Goal: Information Seeking & Learning: Learn about a topic

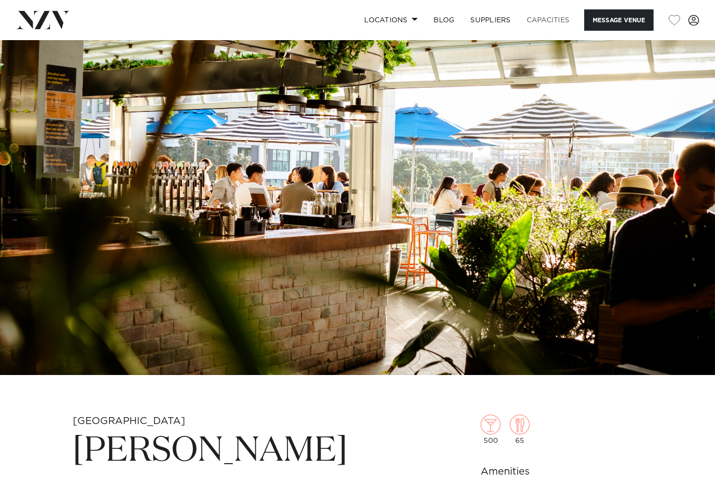
click at [543, 17] on link "Capacities" at bounding box center [548, 19] width 59 height 21
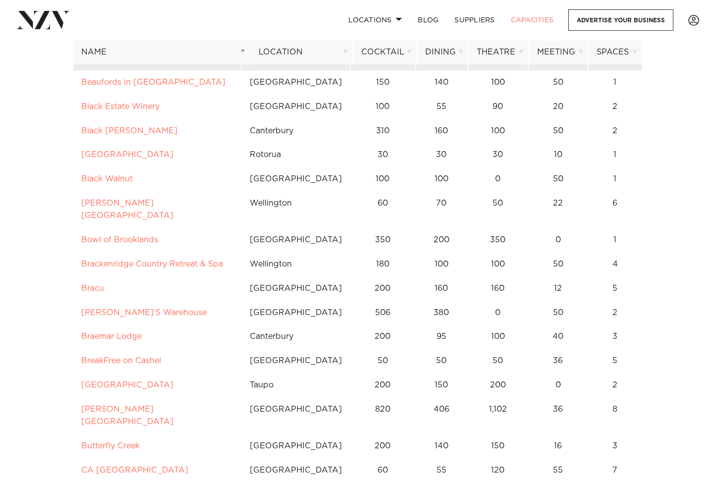
scroll to position [644, 0]
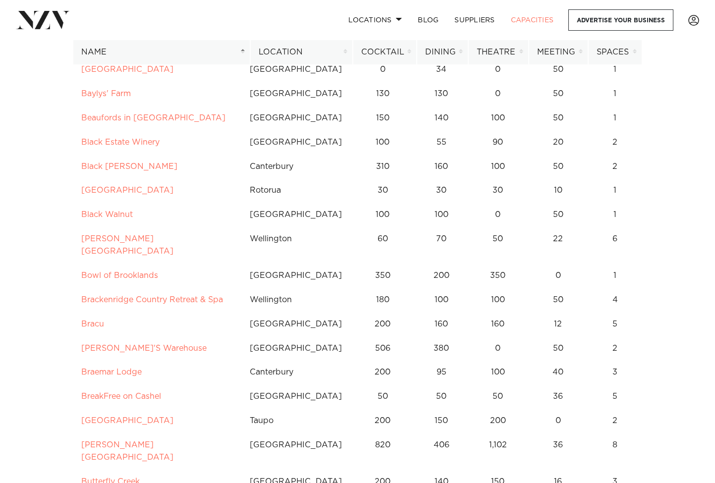
click at [388, 51] on th "Cocktail" at bounding box center [385, 52] width 64 height 24
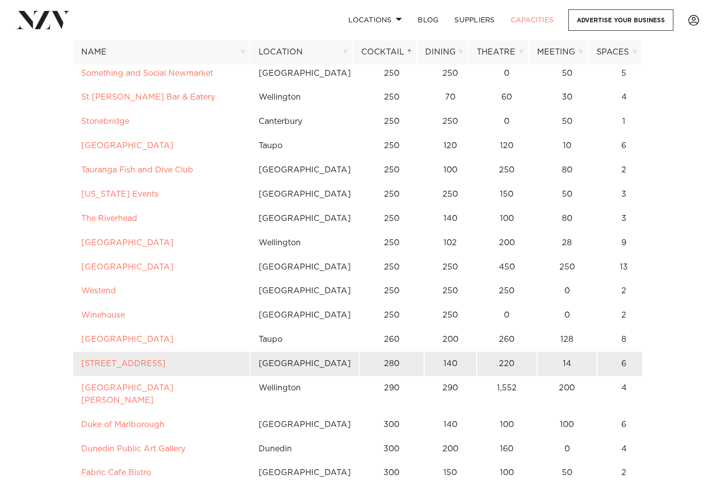
scroll to position [5253, 0]
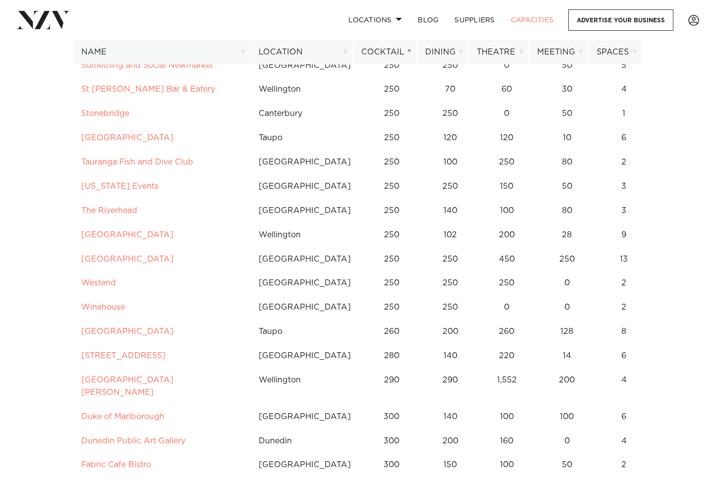
click at [281, 47] on th "Location" at bounding box center [301, 52] width 103 height 24
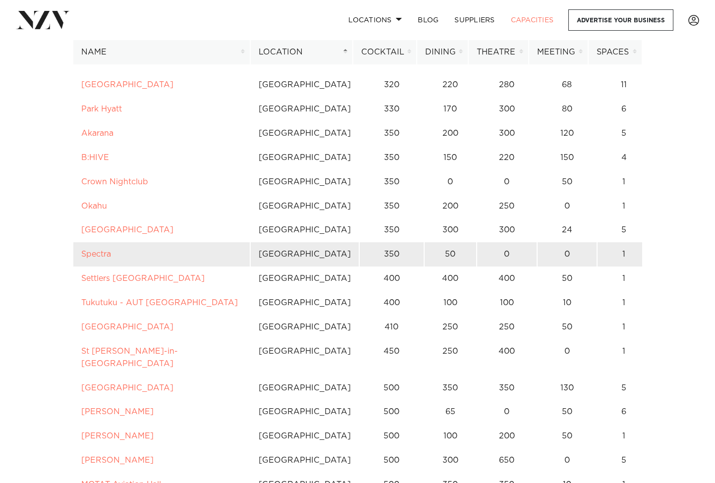
scroll to position [2081, 0]
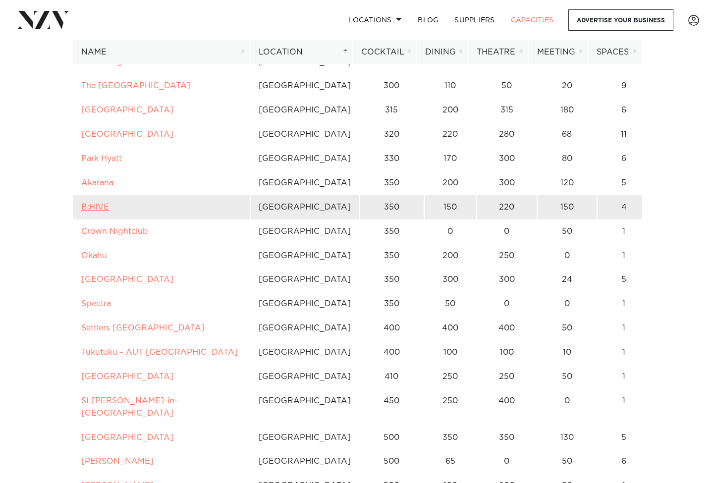
click at [97, 203] on link "B:HIVE" at bounding box center [95, 207] width 28 height 8
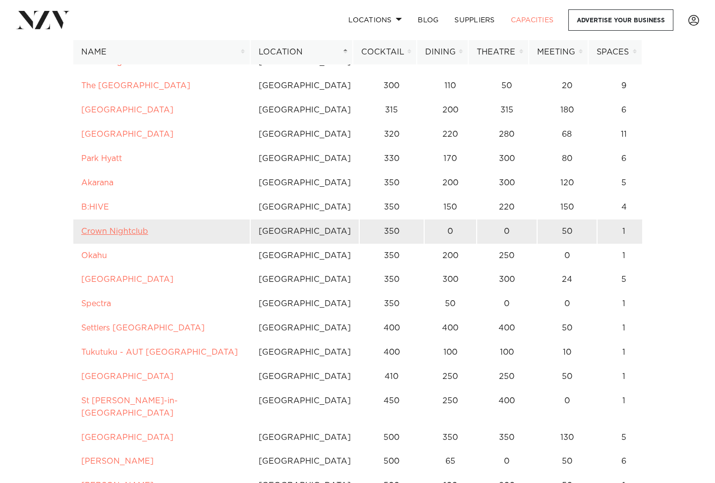
click at [121, 227] on link "Crown Nightclub" at bounding box center [114, 231] width 67 height 8
click at [135, 227] on link "Crown Nightclub" at bounding box center [114, 231] width 67 height 8
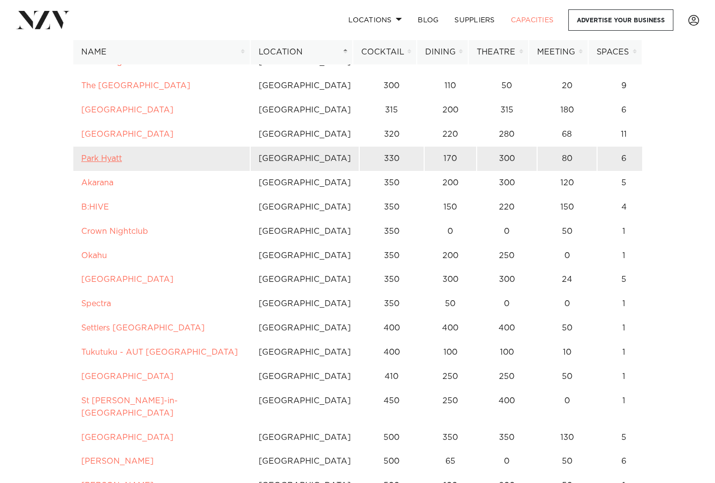
click at [106, 155] on link "Park Hyatt" at bounding box center [101, 159] width 41 height 8
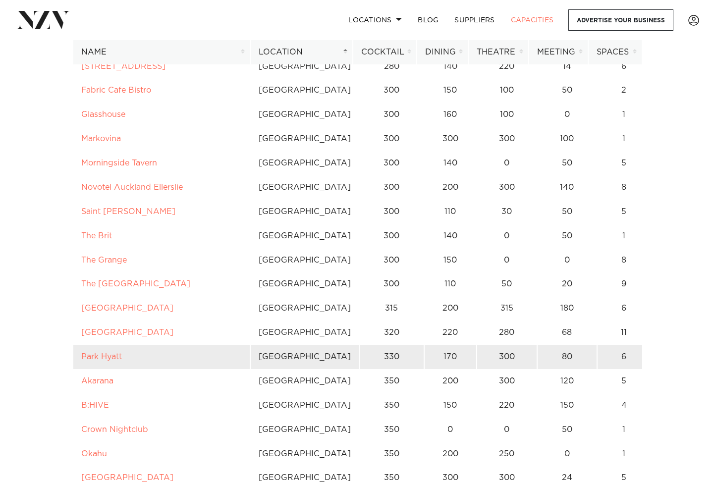
scroll to position [1933, 0]
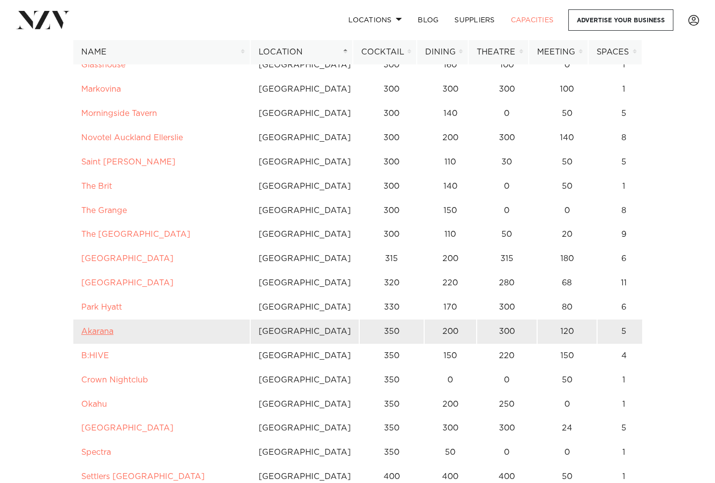
click at [102, 328] on link "Akarana" at bounding box center [97, 332] width 32 height 8
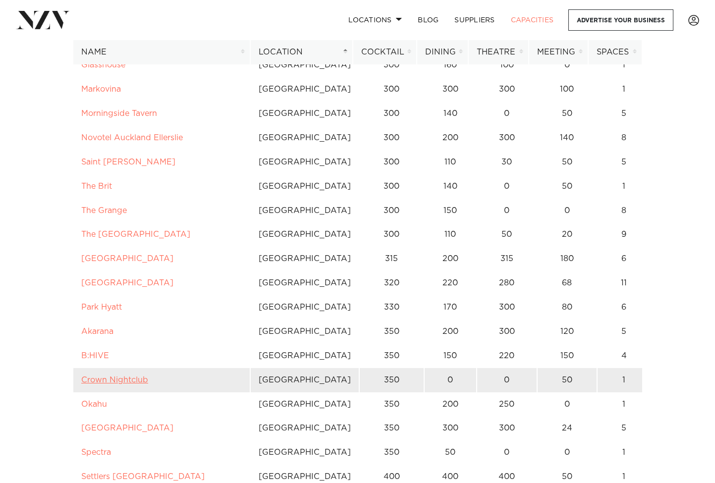
click at [126, 376] on link "Crown Nightclub" at bounding box center [114, 380] width 67 height 8
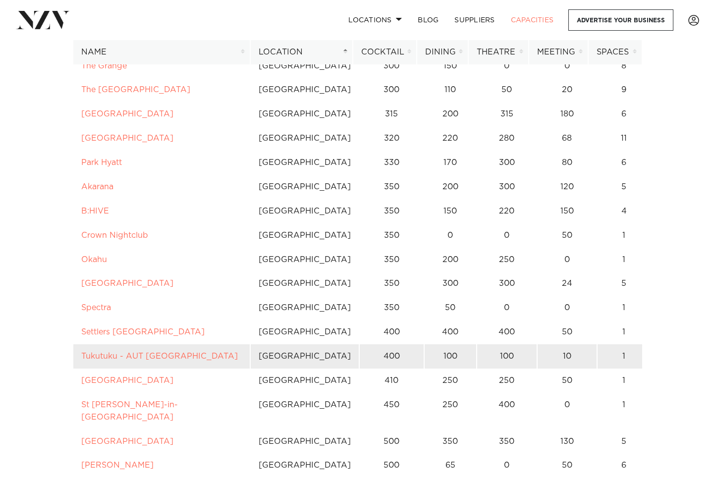
scroll to position [2131, 0]
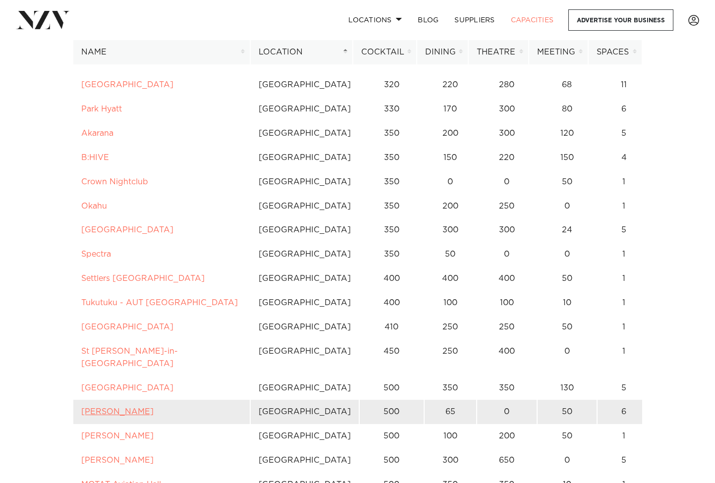
click at [109, 408] on link "Dr Rudis" at bounding box center [117, 412] width 72 height 8
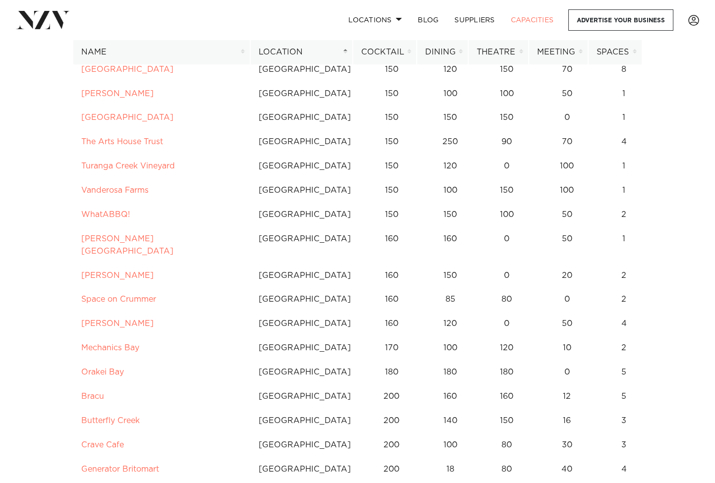
scroll to position [942, 0]
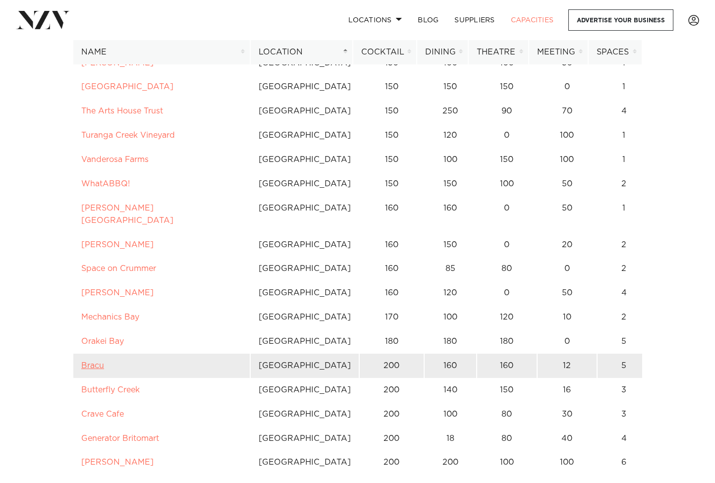
click at [86, 362] on link "Bracu" at bounding box center [92, 366] width 23 height 8
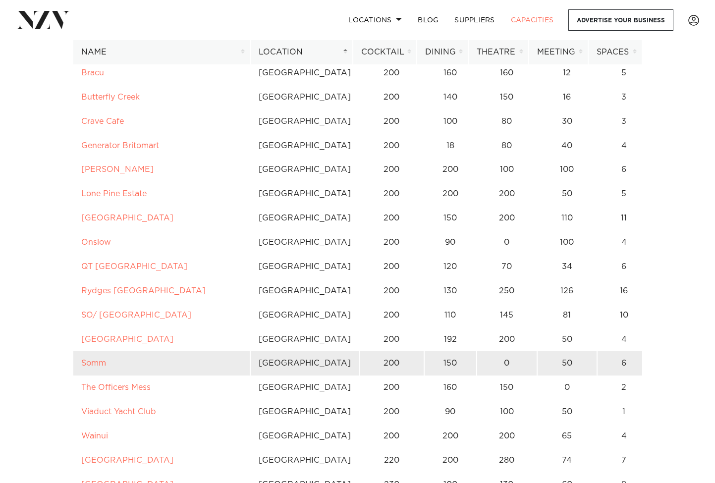
scroll to position [1239, 0]
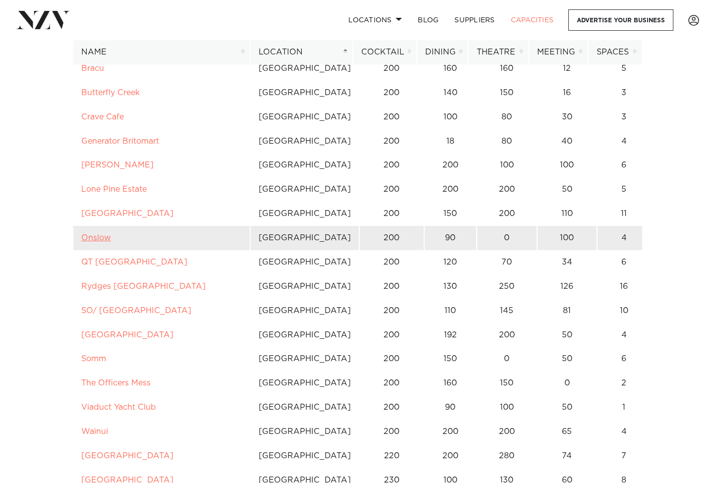
click at [95, 234] on link "Onslow" at bounding box center [96, 238] width 30 height 8
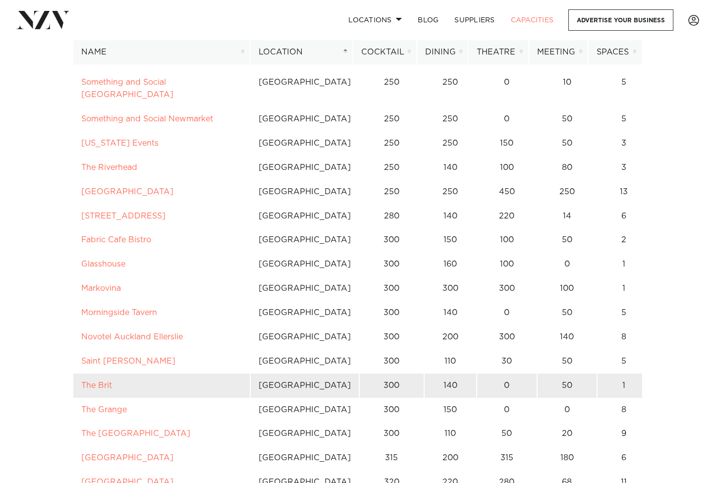
scroll to position [1734, 0]
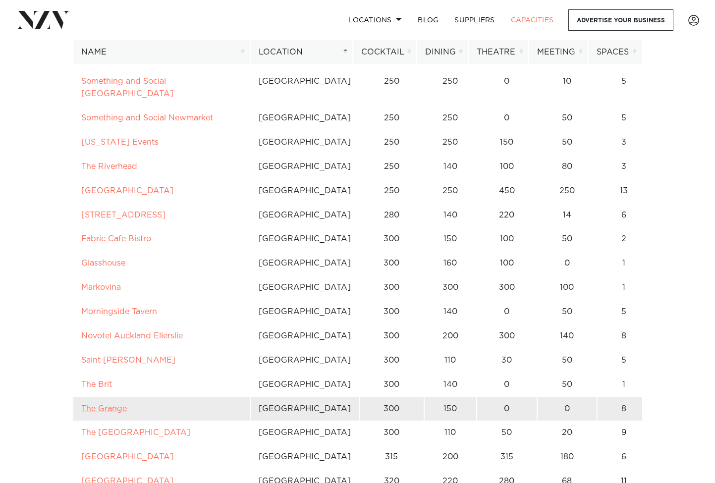
click at [94, 405] on link "The Grange" at bounding box center [104, 409] width 46 height 8
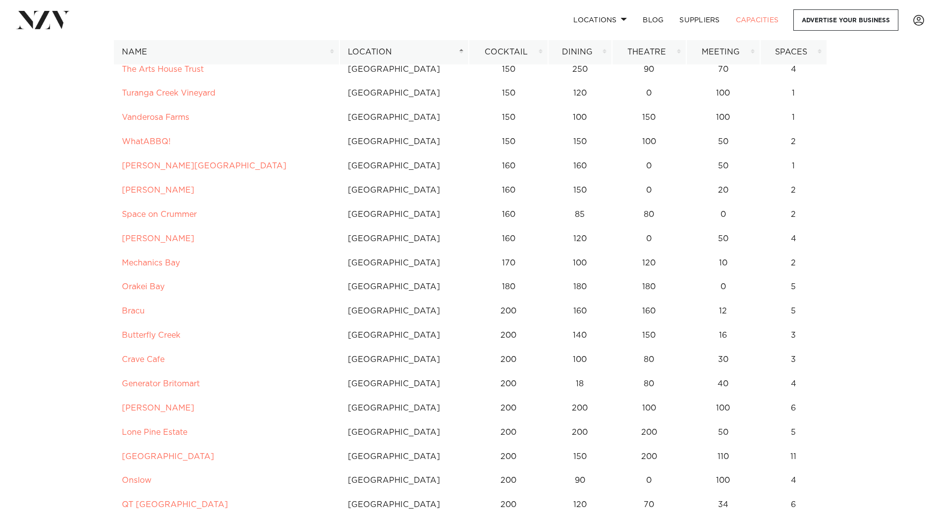
scroll to position [942, 0]
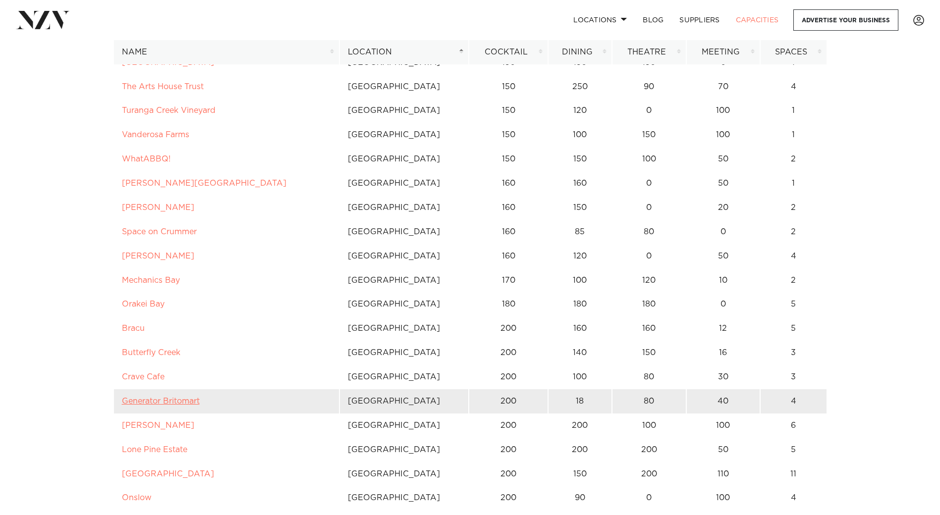
click at [148, 399] on link "Generator Britomart" at bounding box center [161, 401] width 78 height 8
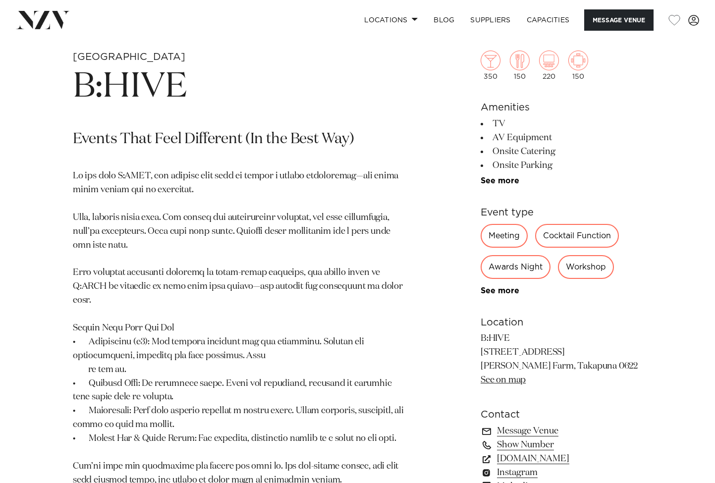
scroll to position [347, 0]
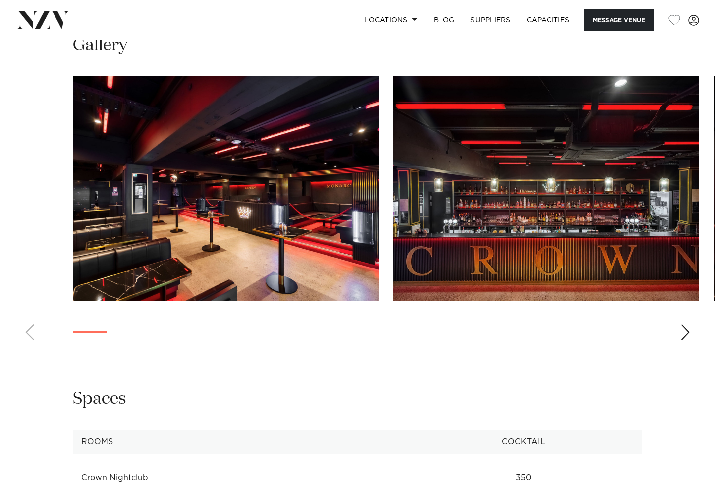
scroll to position [743, 0]
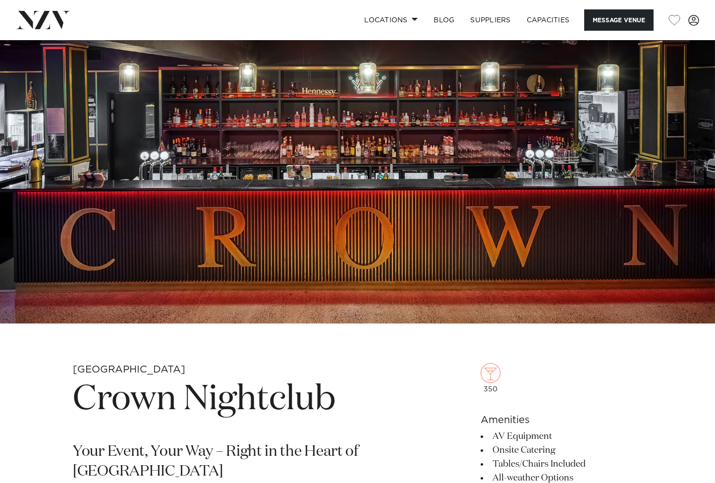
scroll to position [50, 0]
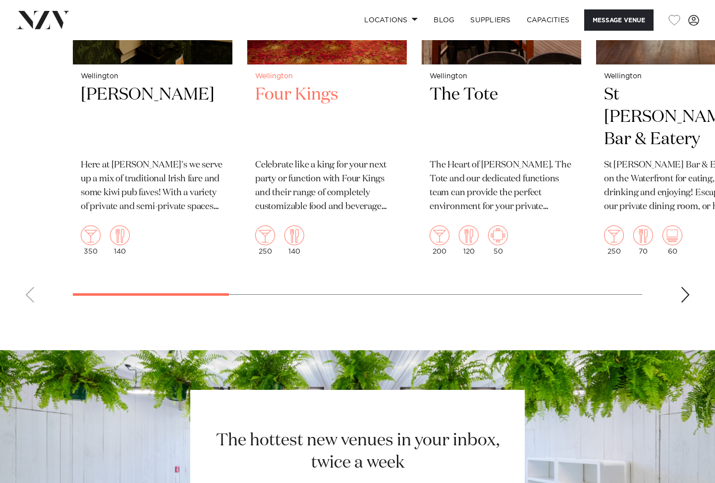
scroll to position [1685, 0]
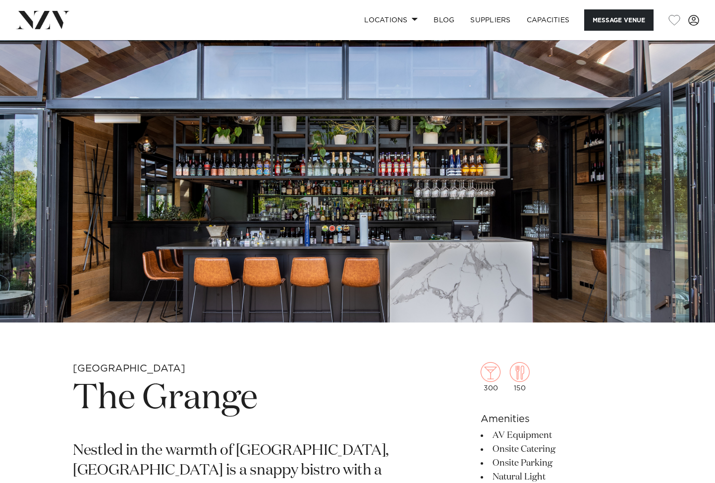
scroll to position [50, 0]
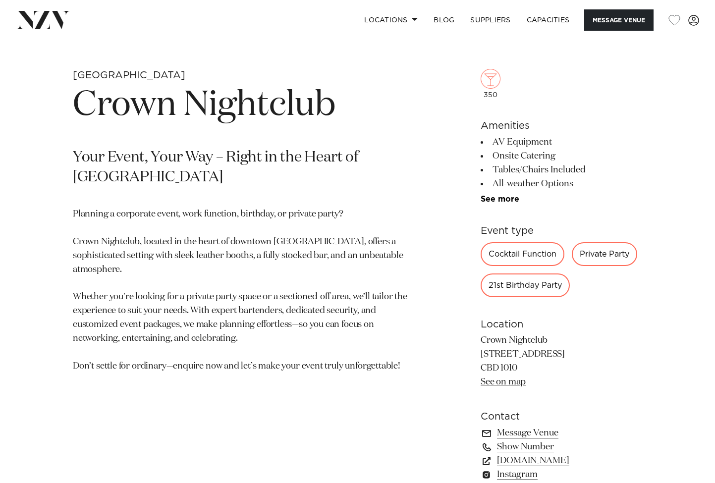
scroll to position [347, 0]
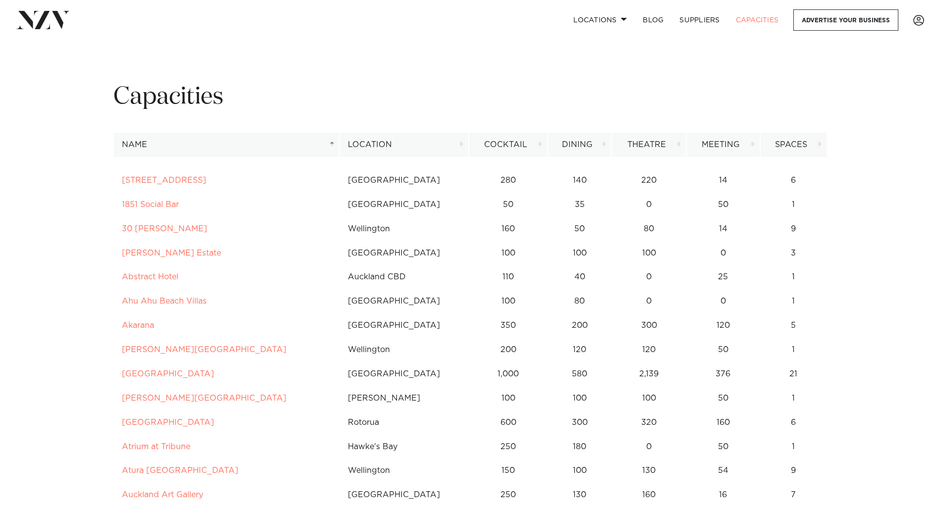
click at [369, 140] on th "Location" at bounding box center [403, 145] width 129 height 24
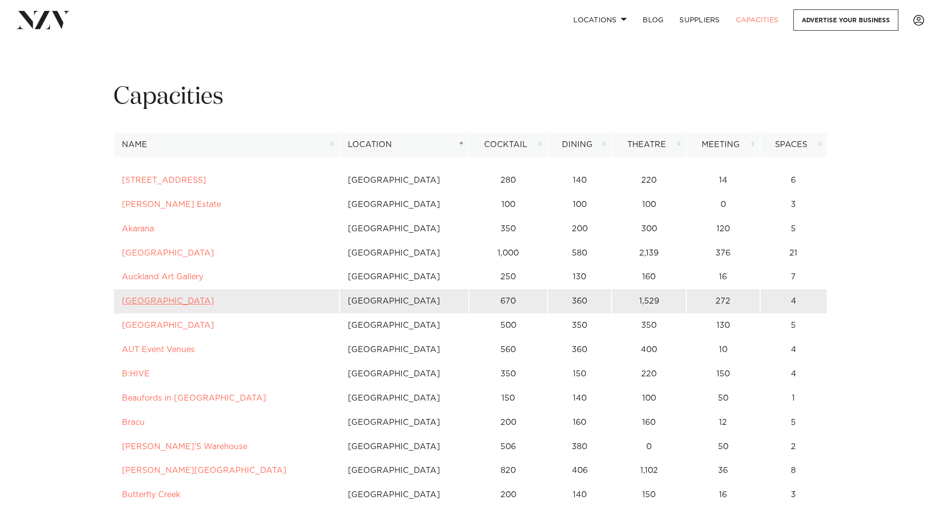
click at [184, 300] on link "Auckland Town Hall" at bounding box center [168, 301] width 92 height 8
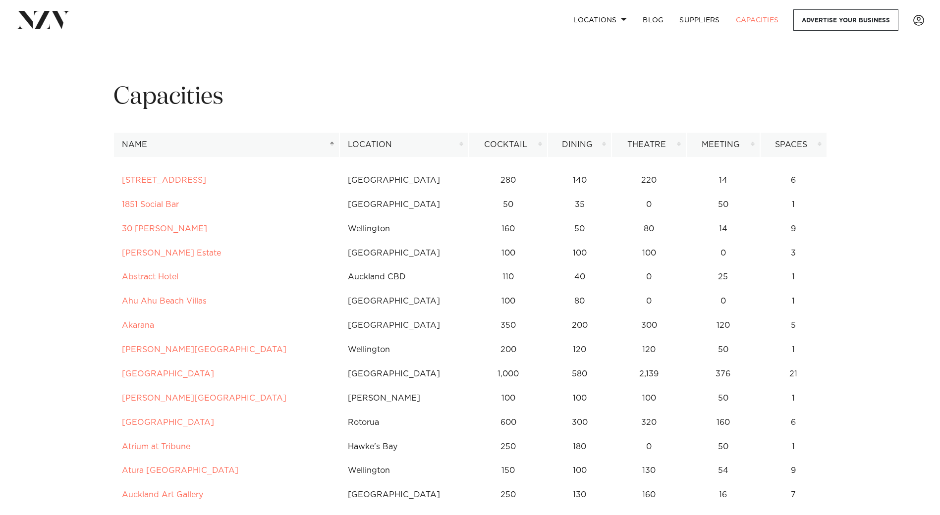
click at [385, 145] on th "Location" at bounding box center [403, 145] width 129 height 24
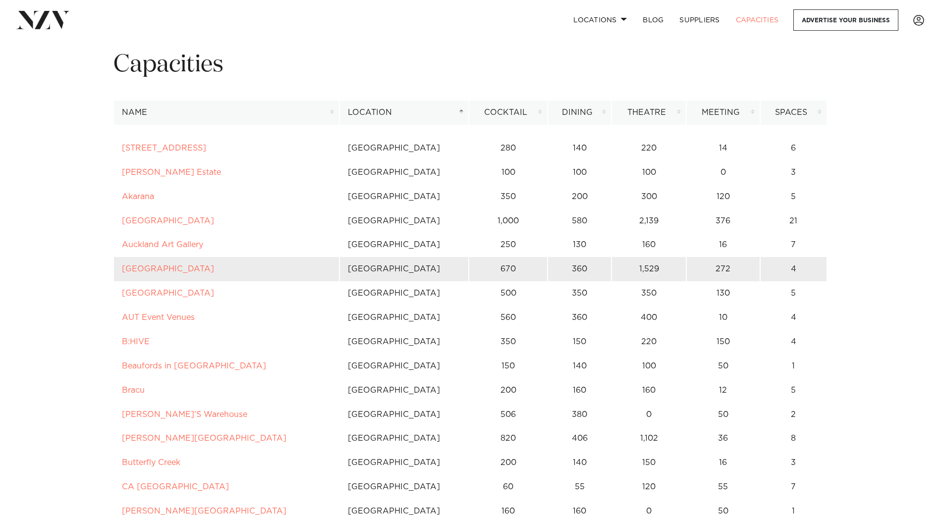
scroll to position [50, 0]
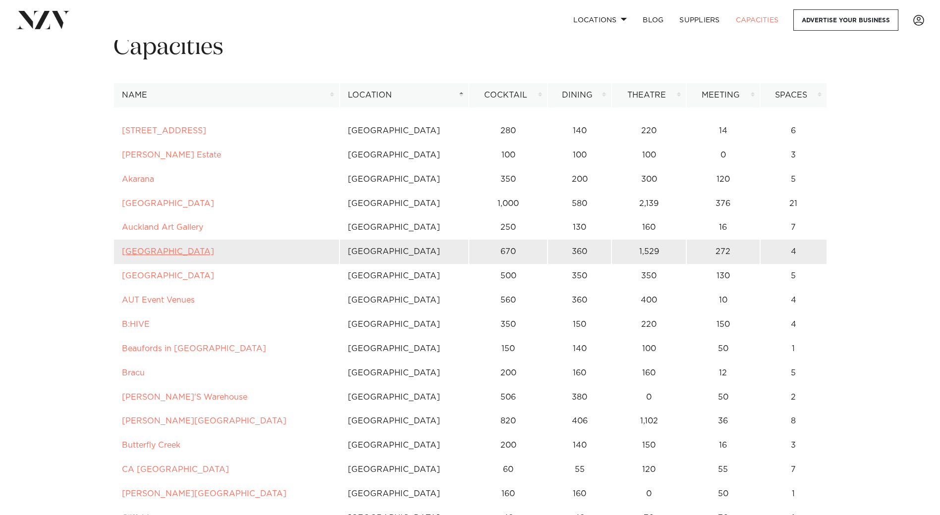
click at [175, 250] on link "[GEOGRAPHIC_DATA]" at bounding box center [168, 252] width 92 height 8
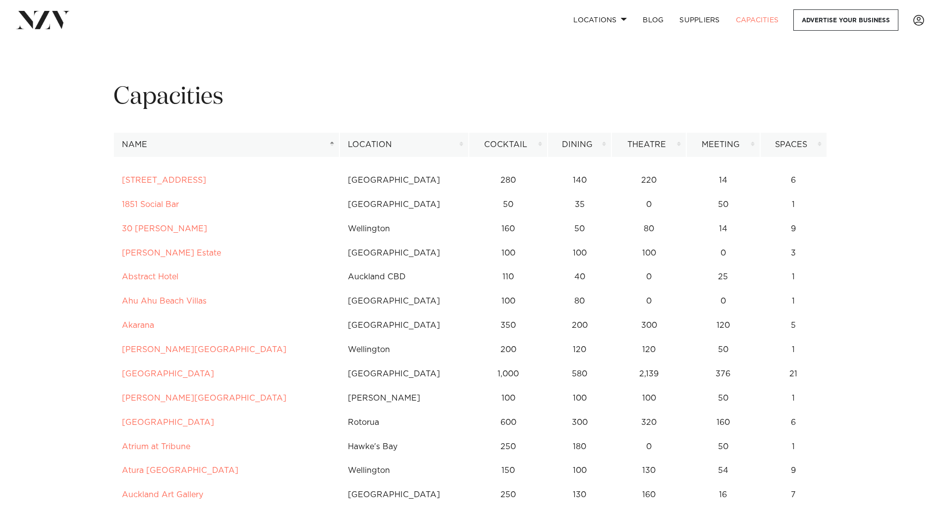
click at [363, 140] on th "Location" at bounding box center [403, 145] width 129 height 24
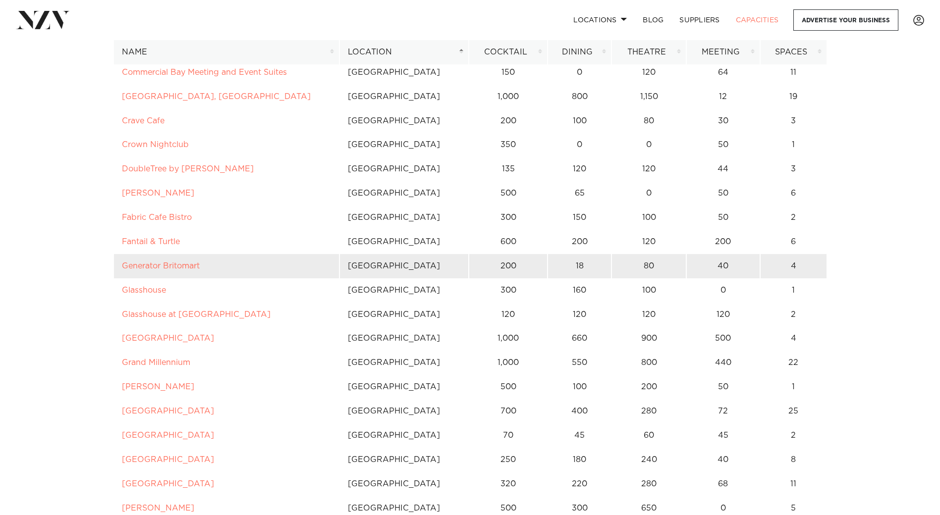
scroll to position [496, 0]
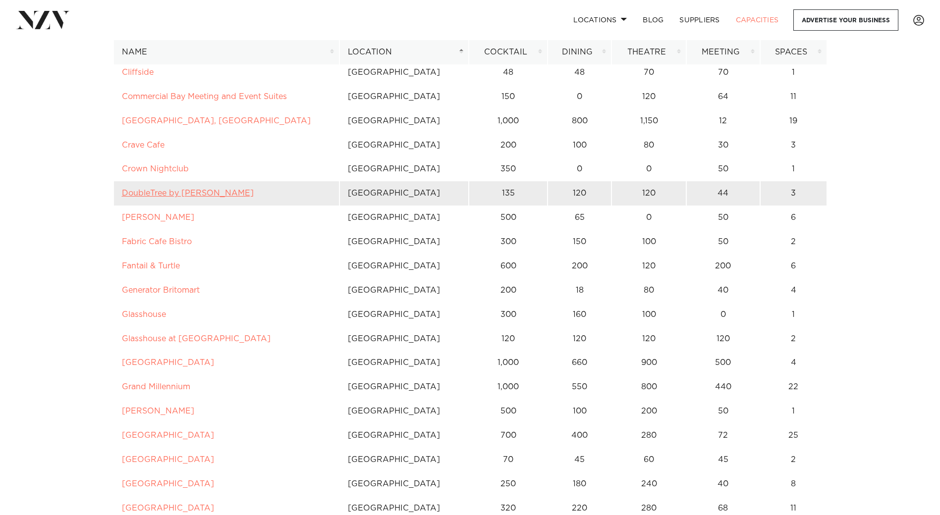
click at [236, 194] on link "DoubleTree by [PERSON_NAME]" at bounding box center [188, 193] width 132 height 8
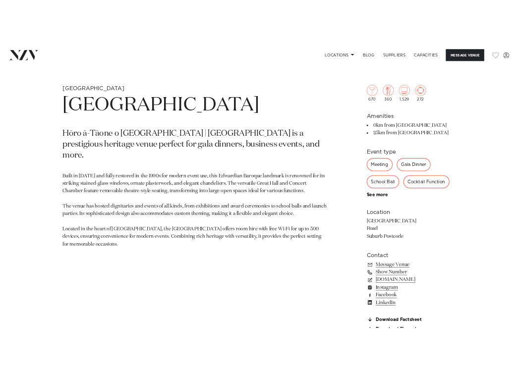
scroll to position [248, 0]
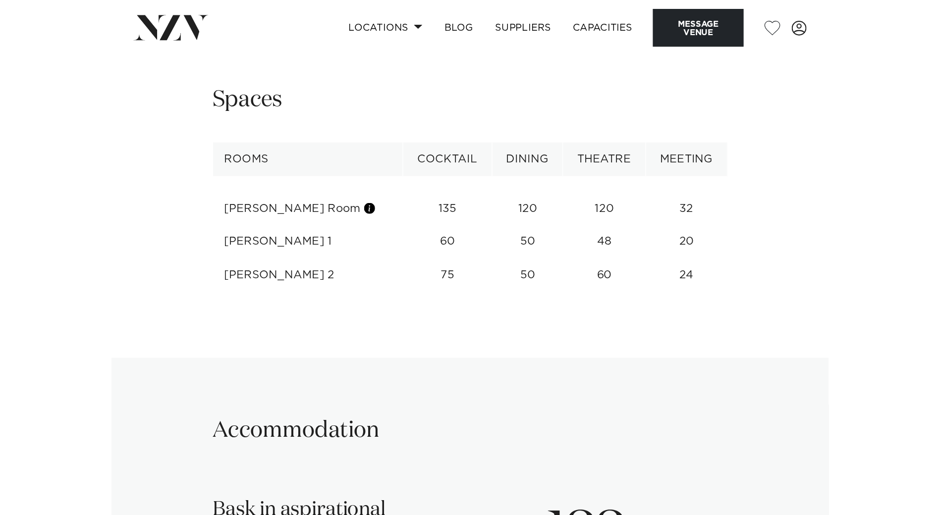
scroll to position [1140, 0]
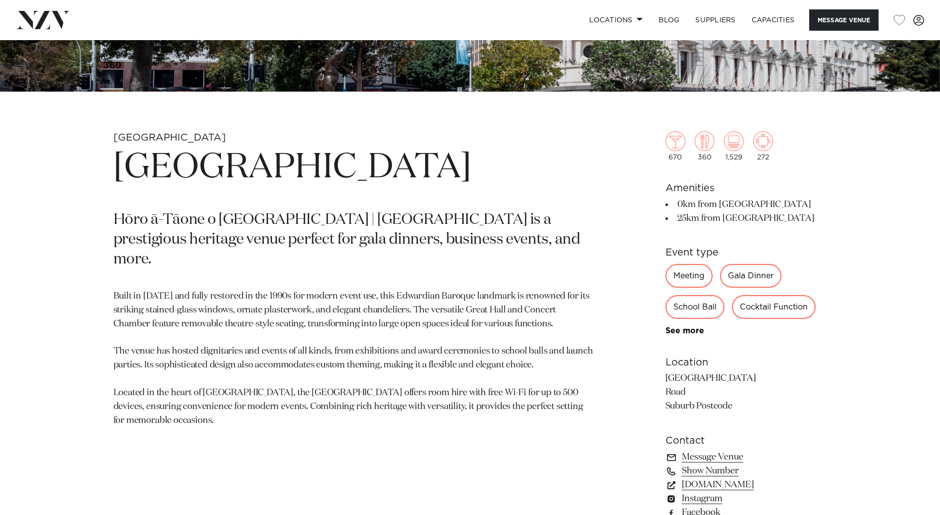
scroll to position [396, 0]
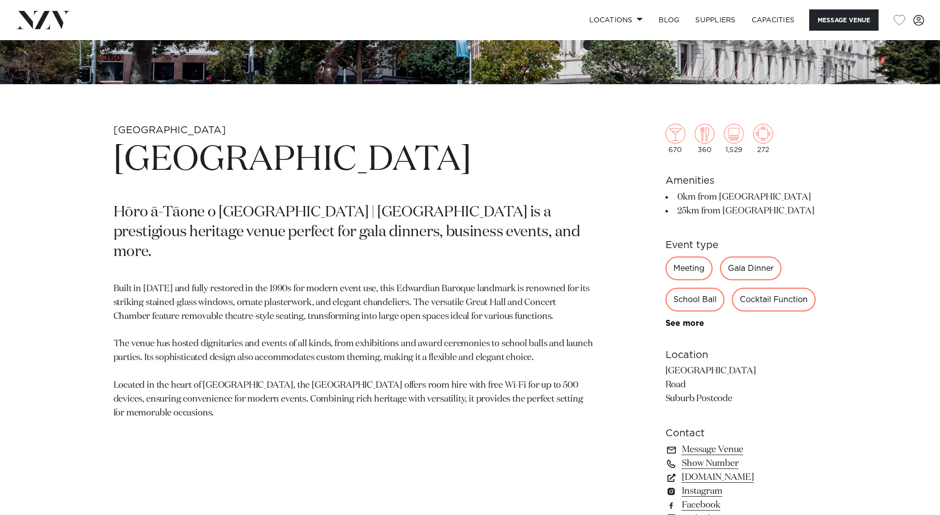
click at [758, 300] on div "Cocktail Function" at bounding box center [774, 300] width 84 height 24
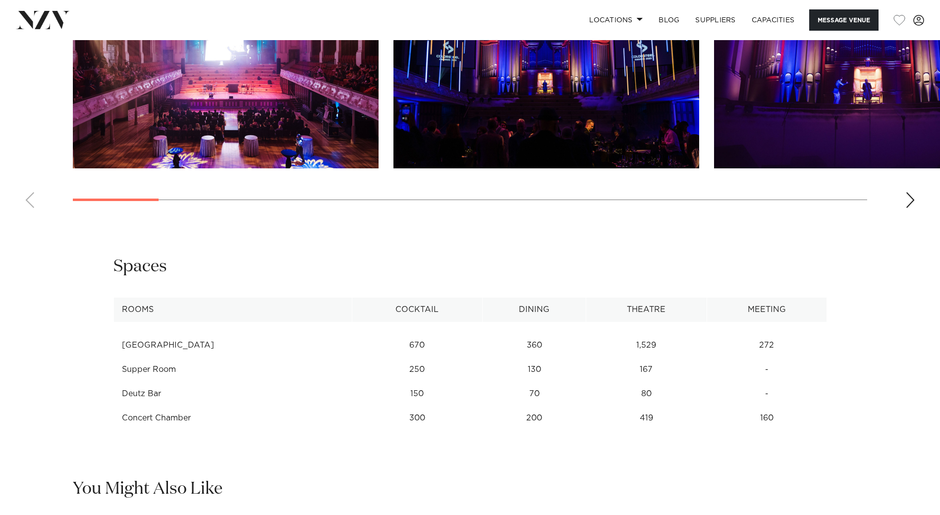
scroll to position [1189, 0]
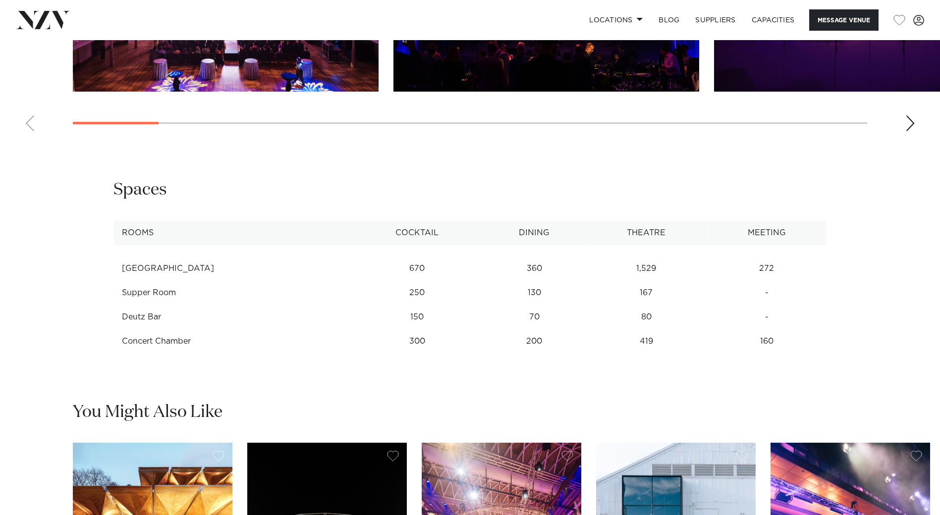
click at [154, 264] on td "Great Hall" at bounding box center [232, 269] width 238 height 24
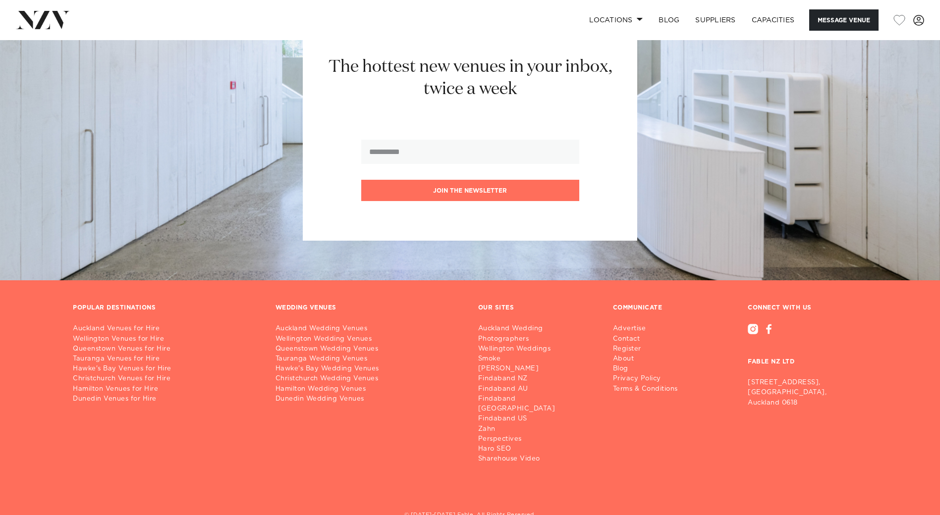
scroll to position [2172, 0]
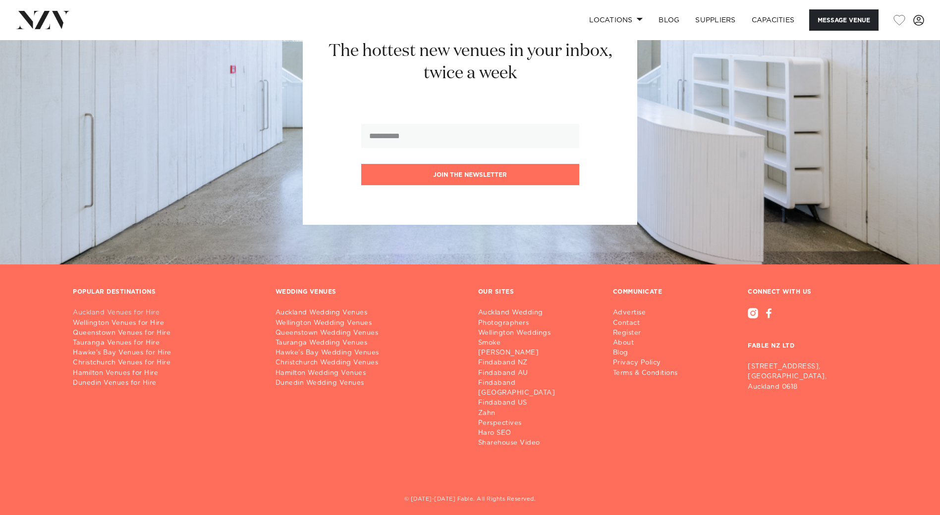
click at [136, 313] on link "Auckland Venues for Hire" at bounding box center [166, 313] width 187 height 10
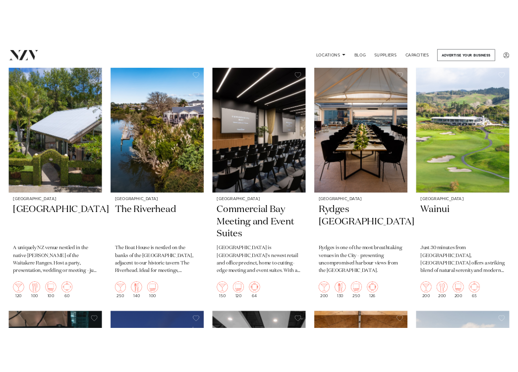
scroll to position [848, 0]
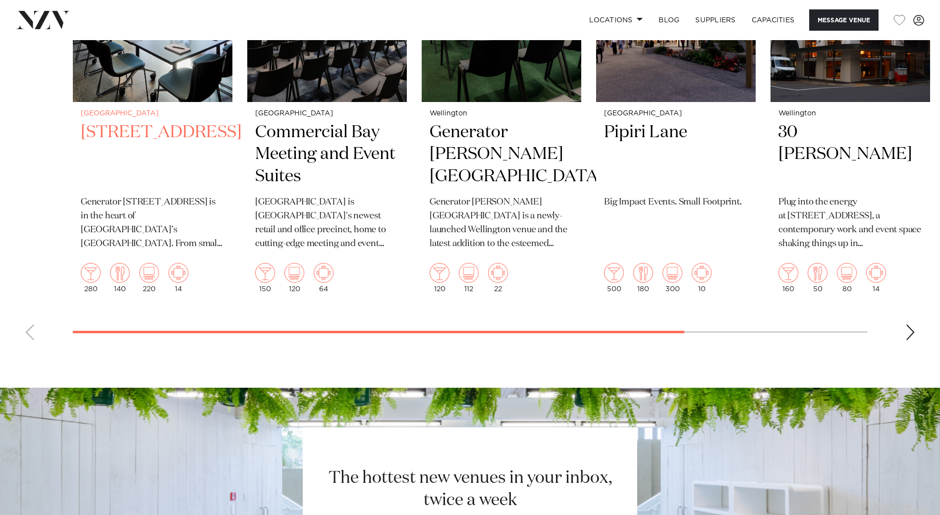
scroll to position [2181, 0]
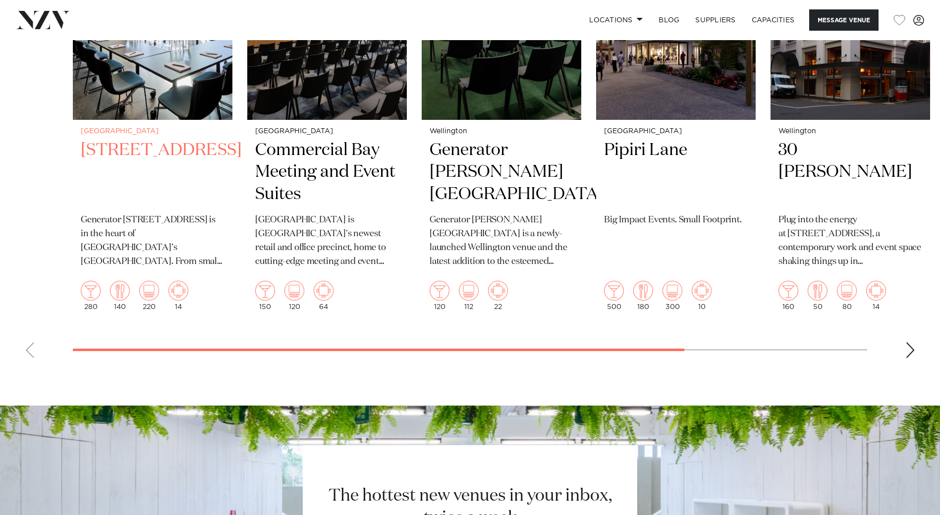
click at [175, 148] on h2 "12 Madden Street" at bounding box center [153, 172] width 144 height 67
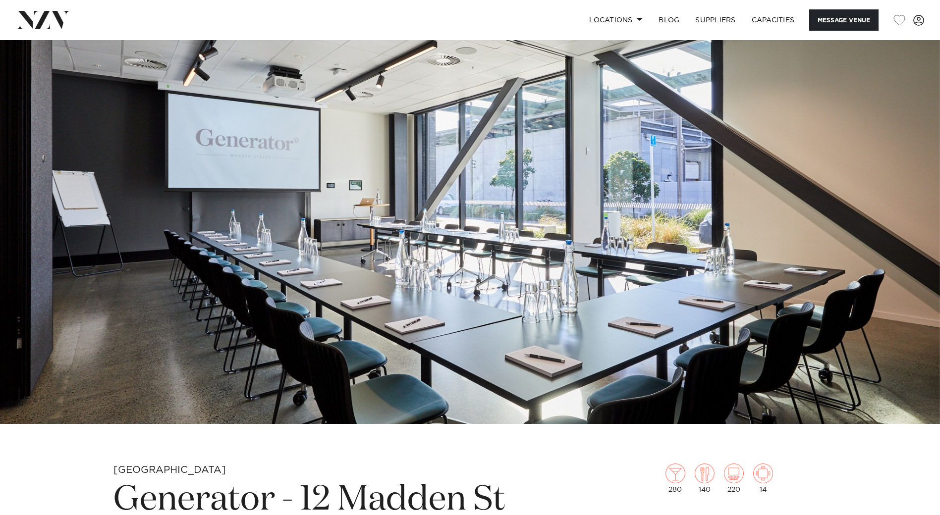
scroll to position [50, 0]
